Goal: Task Accomplishment & Management: Complete application form

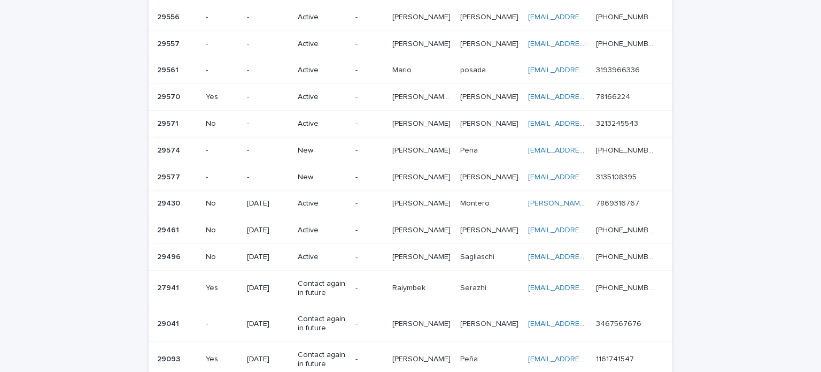
scroll to position [267, 0]
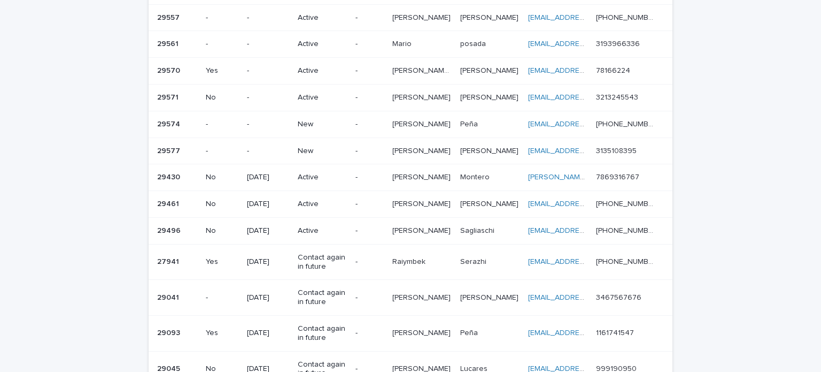
click at [304, 120] on p "New" at bounding box center [322, 124] width 49 height 9
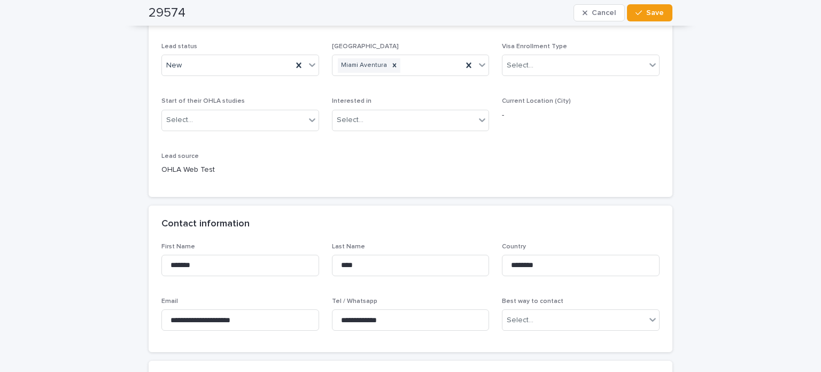
scroll to position [267, 0]
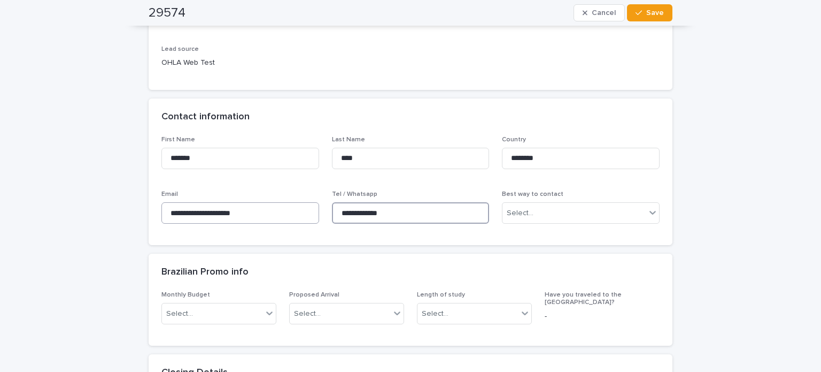
drag, startPoint x: 411, startPoint y: 211, endPoint x: 186, endPoint y: 210, distance: 225.1
click at [186, 210] on div "**********" at bounding box center [410, 184] width 498 height 97
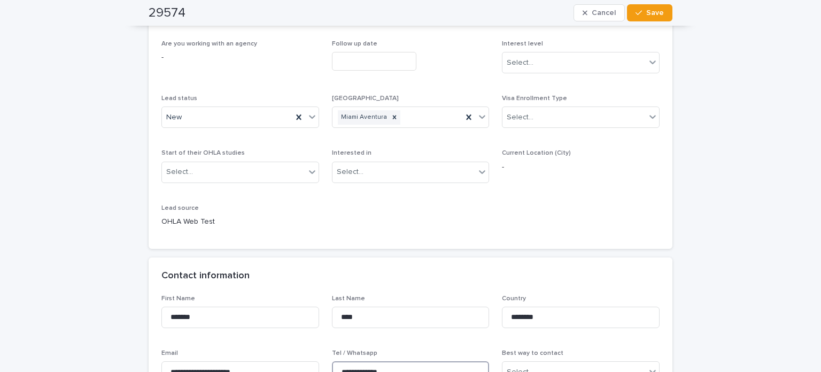
scroll to position [53, 0]
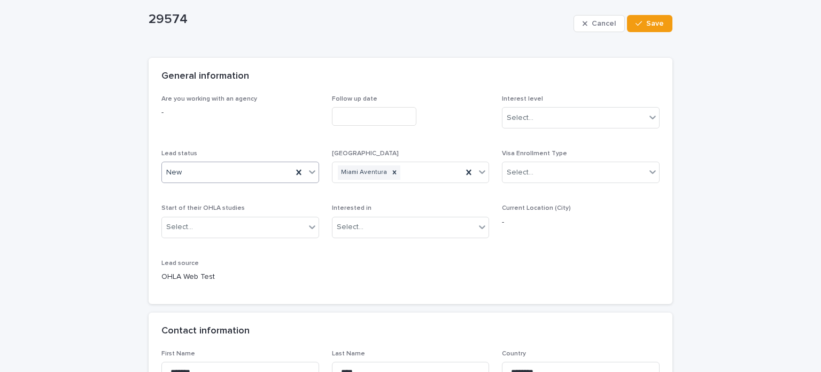
click at [197, 173] on div "New" at bounding box center [227, 173] width 130 height 18
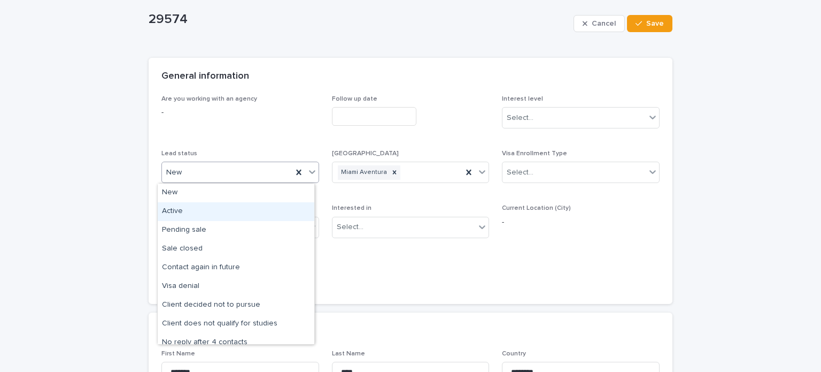
click at [190, 205] on div "Active" at bounding box center [236, 211] width 157 height 19
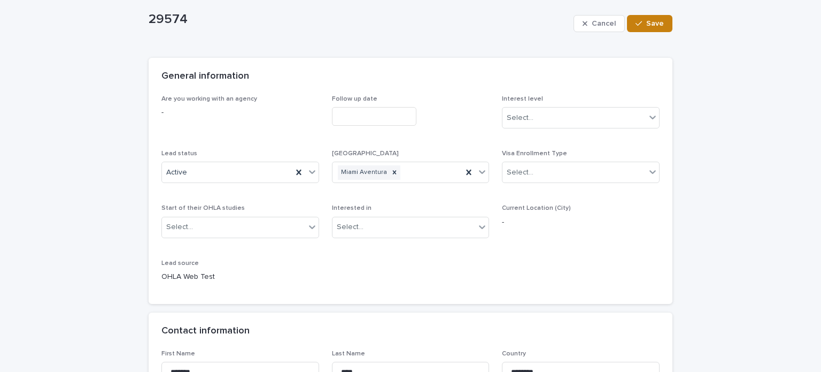
click at [661, 23] on button "Save" at bounding box center [649, 23] width 45 height 17
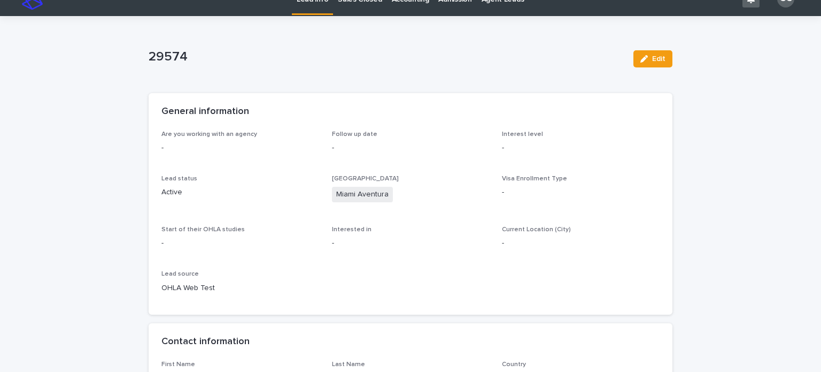
scroll to position [0, 0]
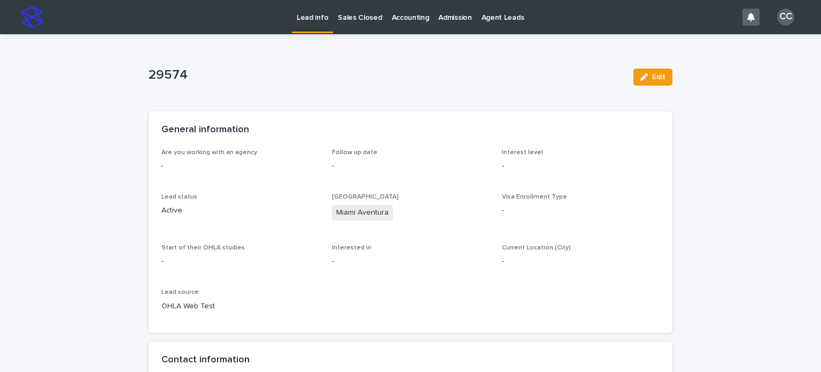
click at [324, 14] on p "Lead info" at bounding box center [313, 11] width 32 height 22
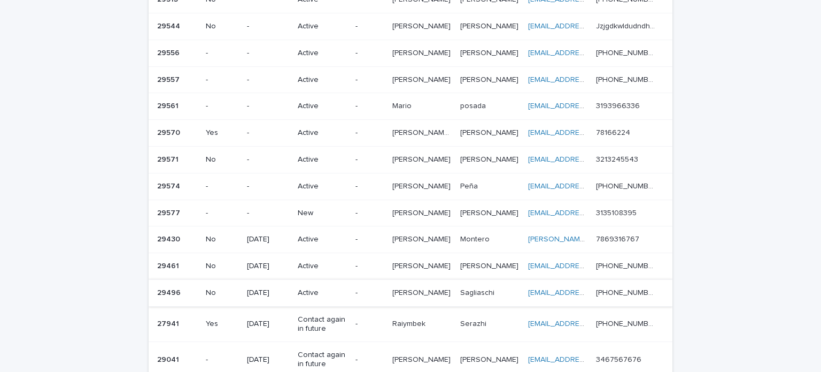
scroll to position [267, 0]
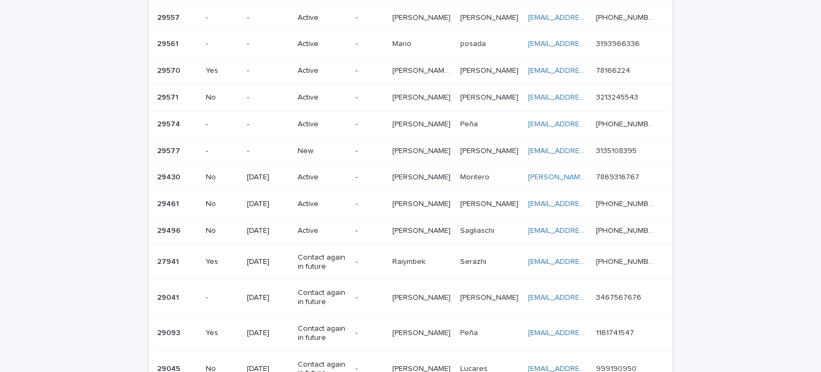
click at [311, 150] on p "New" at bounding box center [322, 150] width 49 height 9
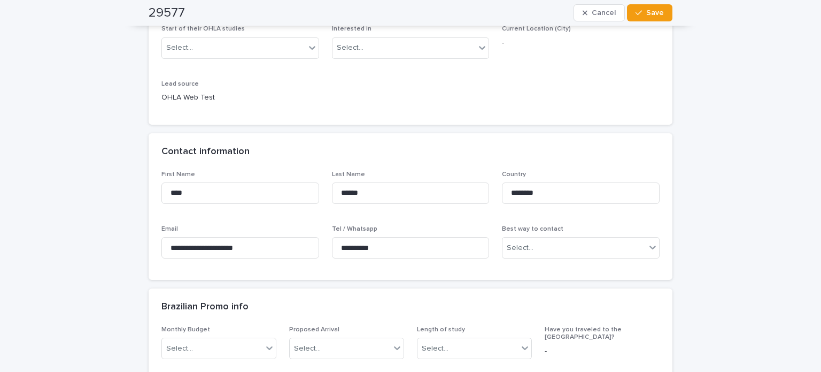
scroll to position [267, 0]
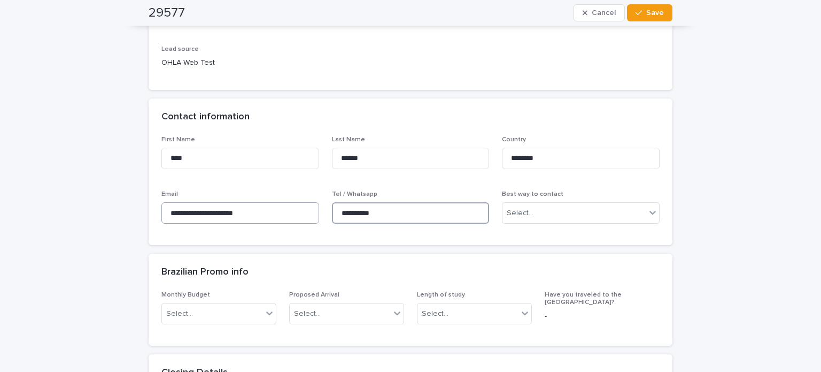
drag, startPoint x: 426, startPoint y: 213, endPoint x: 252, endPoint y: 213, distance: 173.8
click at [252, 213] on div "**********" at bounding box center [410, 184] width 498 height 97
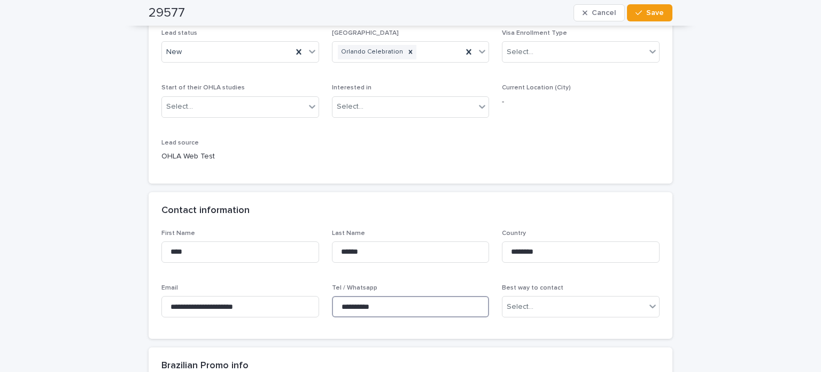
scroll to position [107, 0]
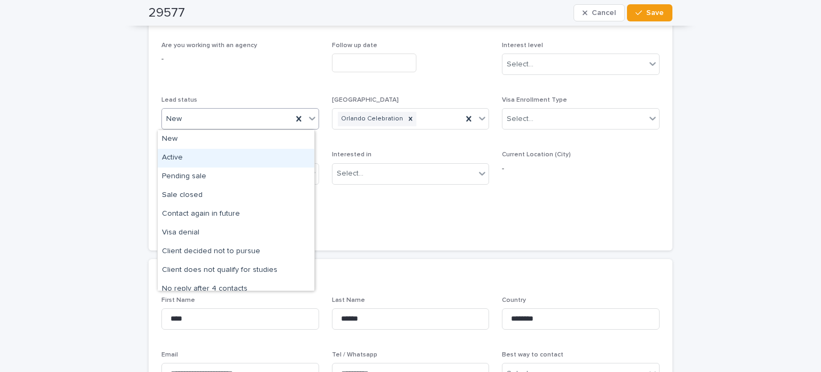
click at [183, 157] on div "Active" at bounding box center [236, 158] width 157 height 19
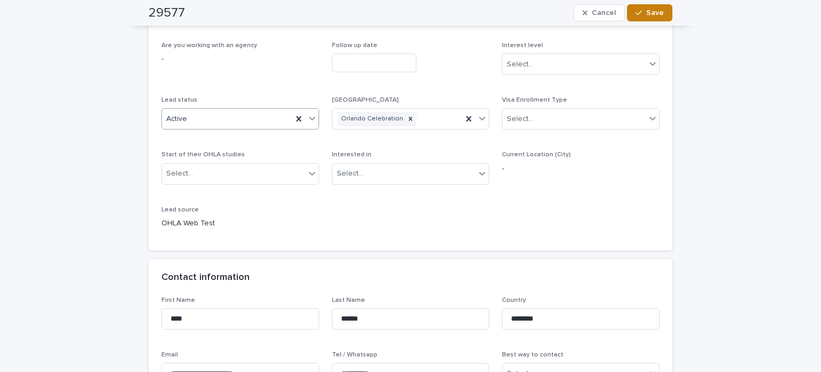
click at [655, 17] on button "Save" at bounding box center [649, 12] width 45 height 17
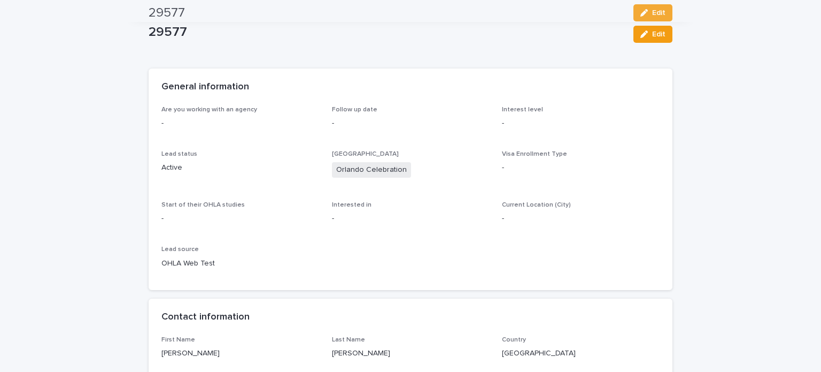
scroll to position [0, 0]
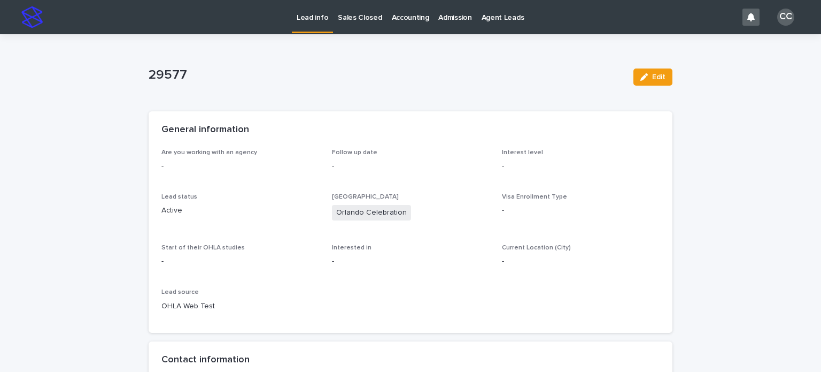
click at [312, 25] on link "Lead info" at bounding box center [312, 16] width 41 height 32
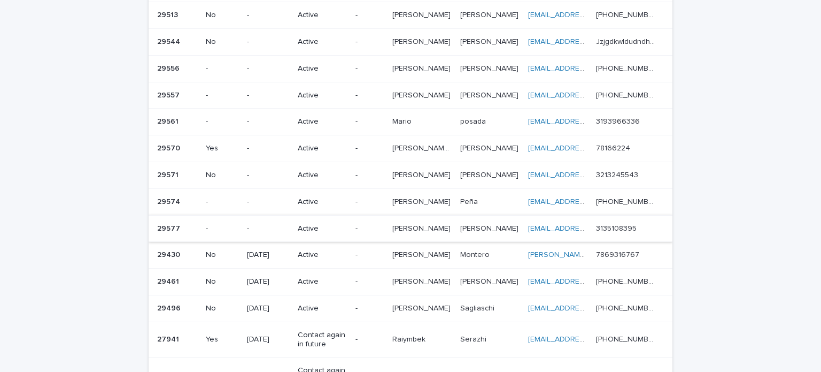
scroll to position [214, 0]
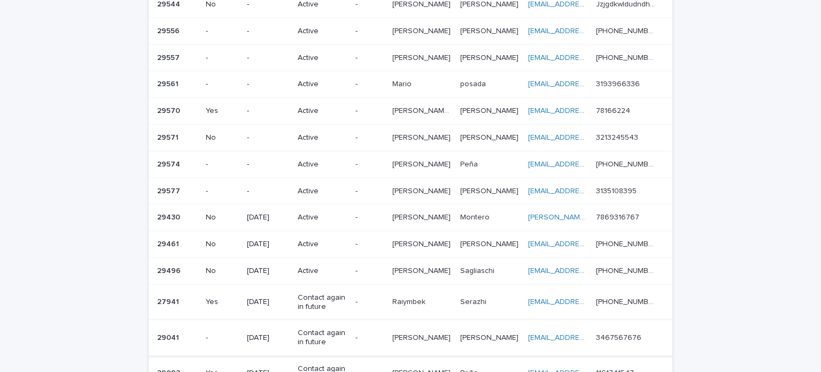
scroll to position [169, 0]
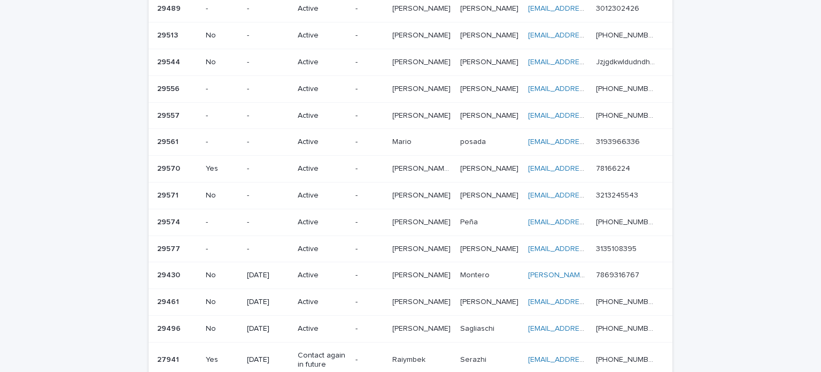
click at [307, 244] on p "Active" at bounding box center [322, 248] width 49 height 9
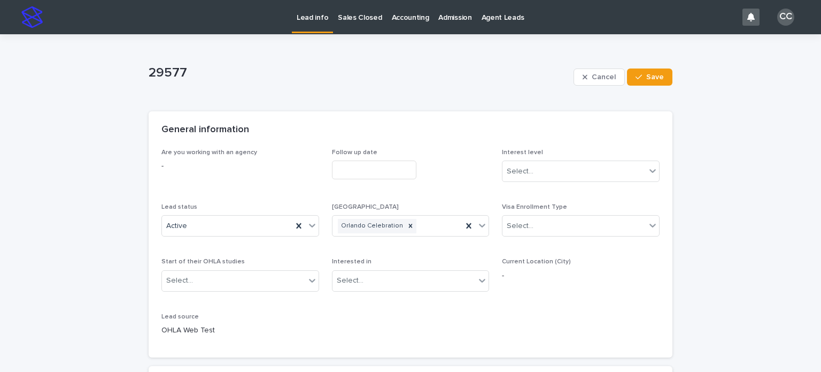
click at [314, 16] on p "Lead info" at bounding box center [313, 11] width 32 height 22
